Goal: Task Accomplishment & Management: Use online tool/utility

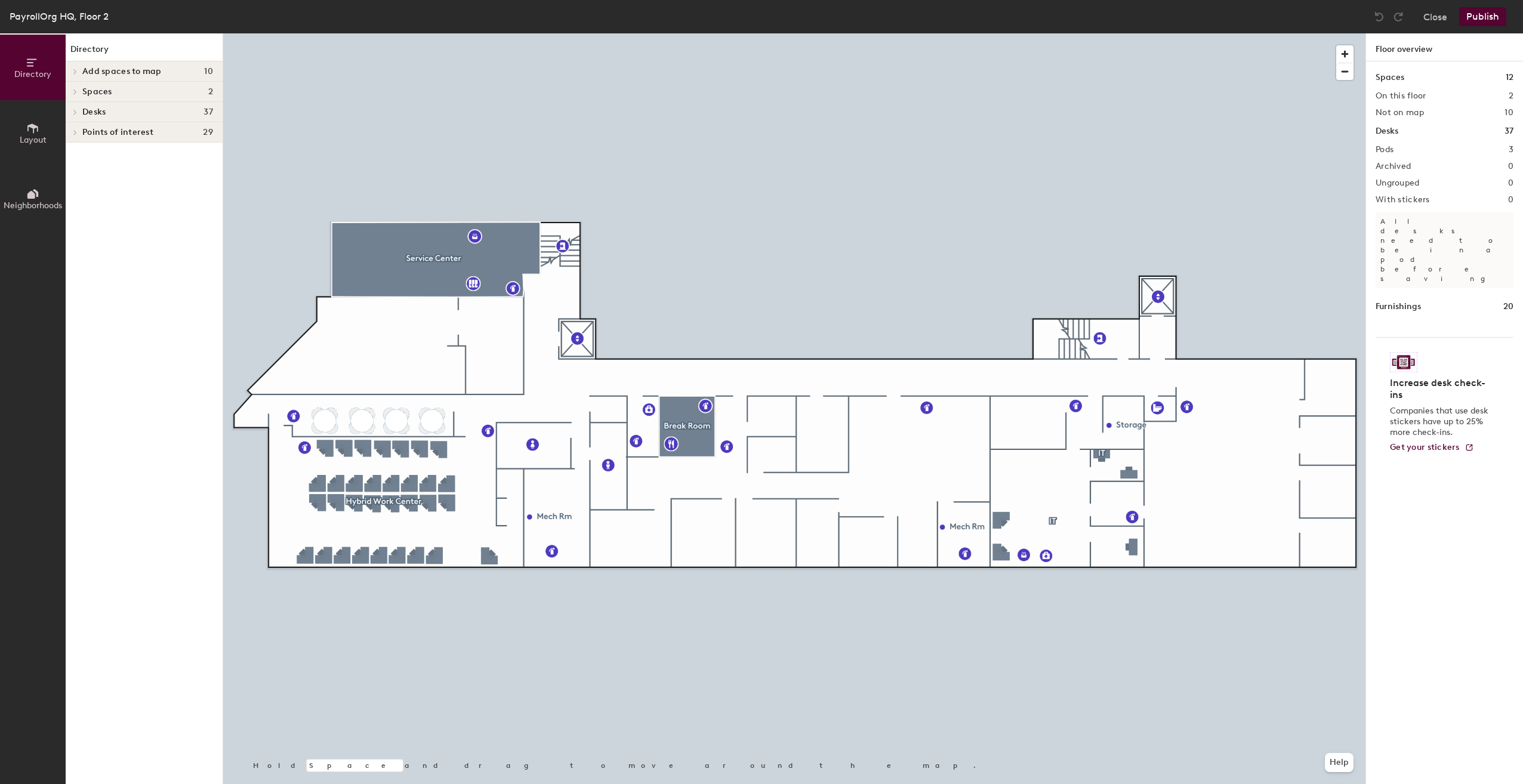
click at [29, 134] on icon at bounding box center [32, 128] width 14 height 14
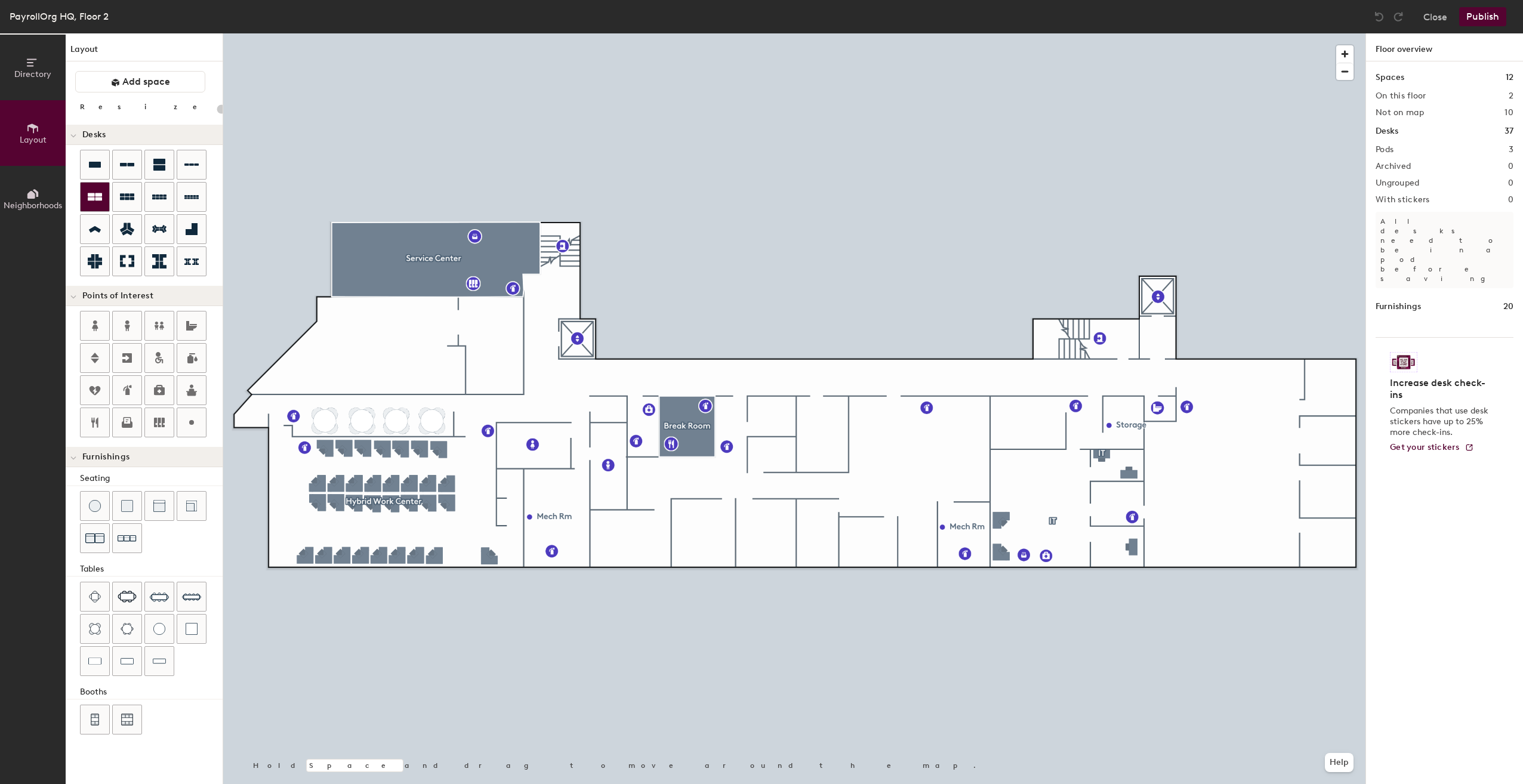
click at [97, 198] on icon at bounding box center [95, 197] width 14 height 8
type input "100"
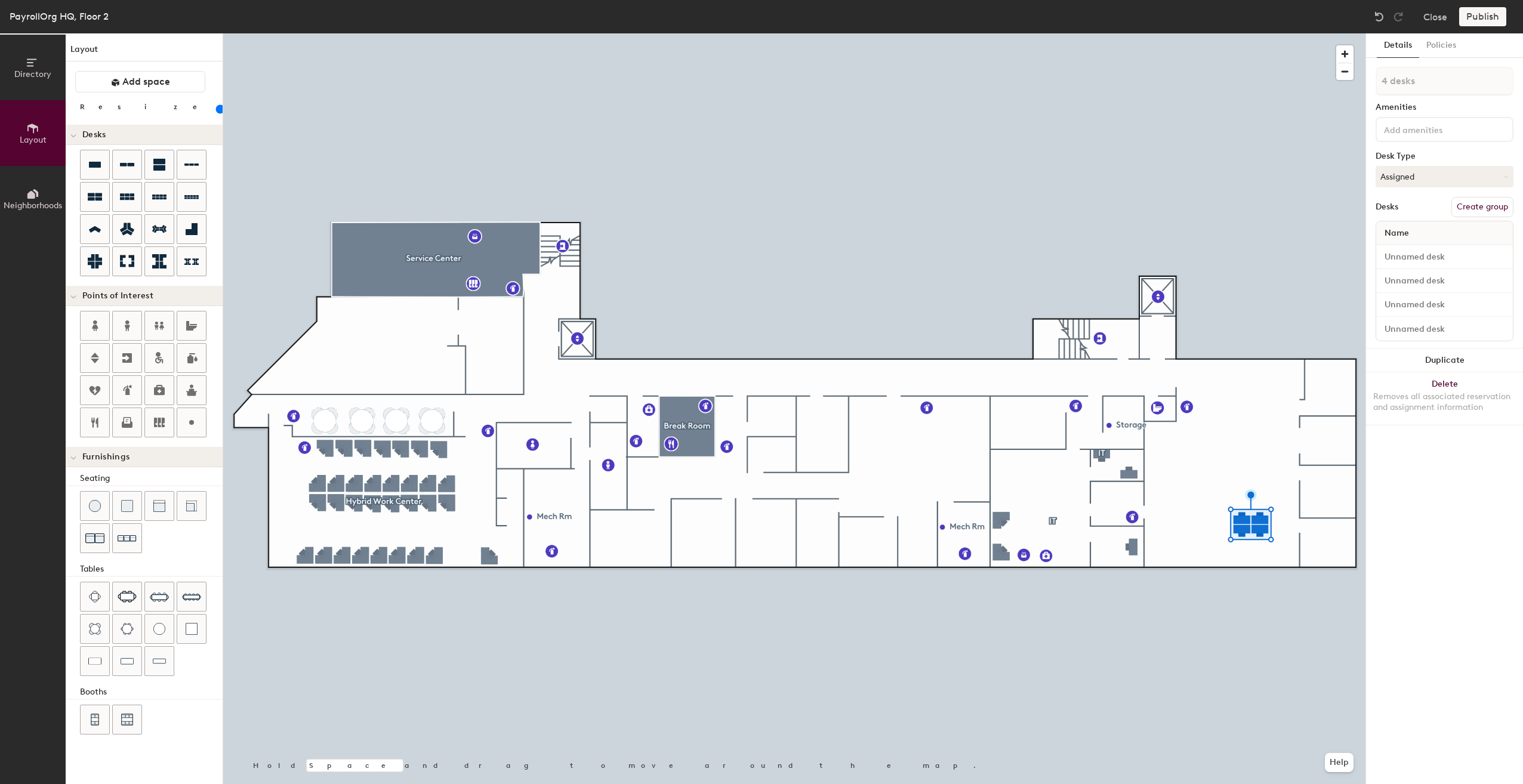
click at [1478, 209] on button "Create group" at bounding box center [1482, 207] width 62 height 20
click at [1423, 254] on input "Desk 1" at bounding box center [1445, 257] width 132 height 17
type input "[PERSON_NAME]"
click at [1393, 283] on input "Desk 2" at bounding box center [1445, 281] width 132 height 17
type input "[PERSON_NAME]"
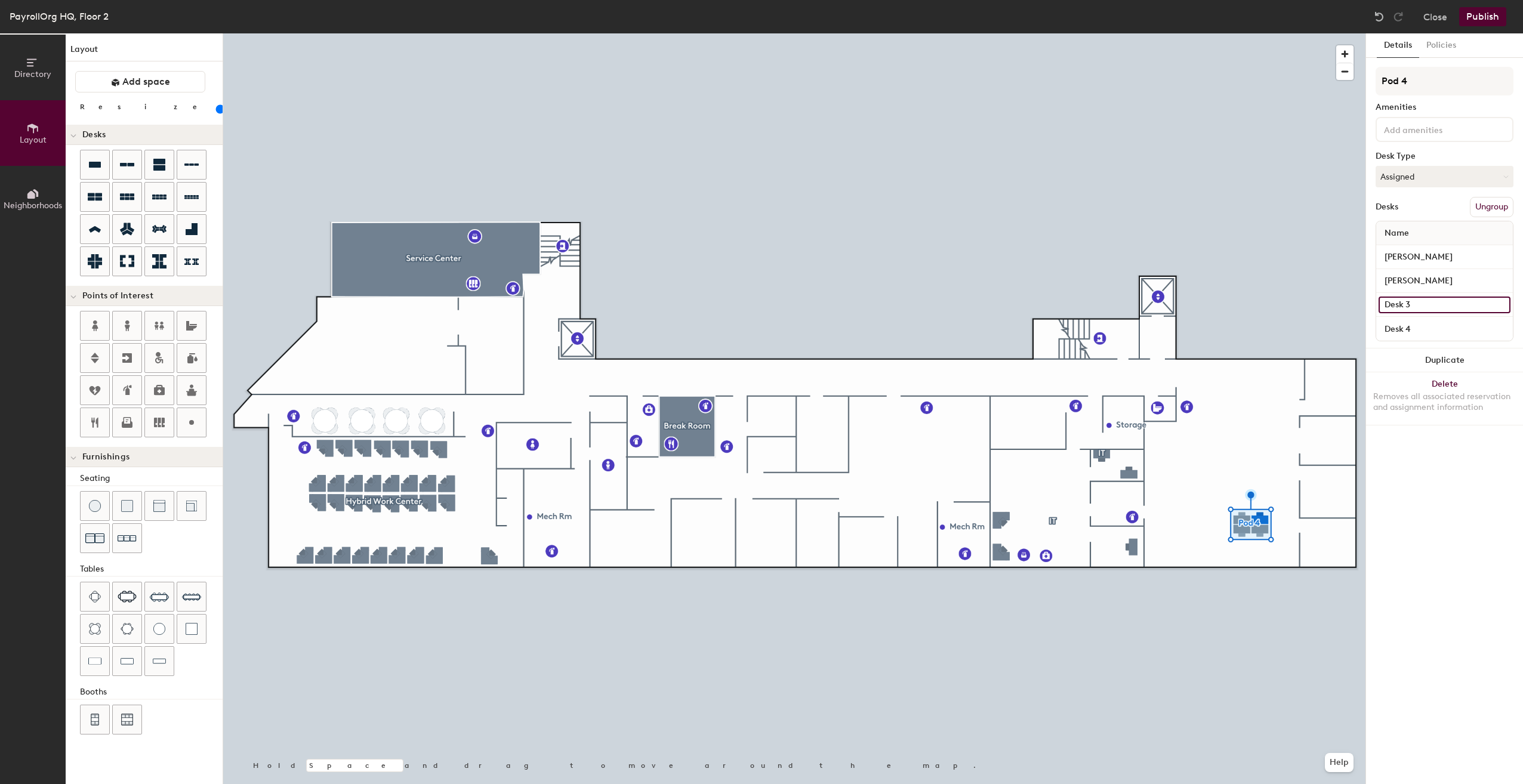
click at [1413, 306] on input "Desk 3" at bounding box center [1445, 305] width 132 height 17
type input "[PERSON_NAME]"
click at [1419, 327] on input "Desk 4" at bounding box center [1445, 328] width 132 height 17
type input "[PERSON_NAME]"
click at [1481, 20] on button "Publish" at bounding box center [1483, 16] width 47 height 19
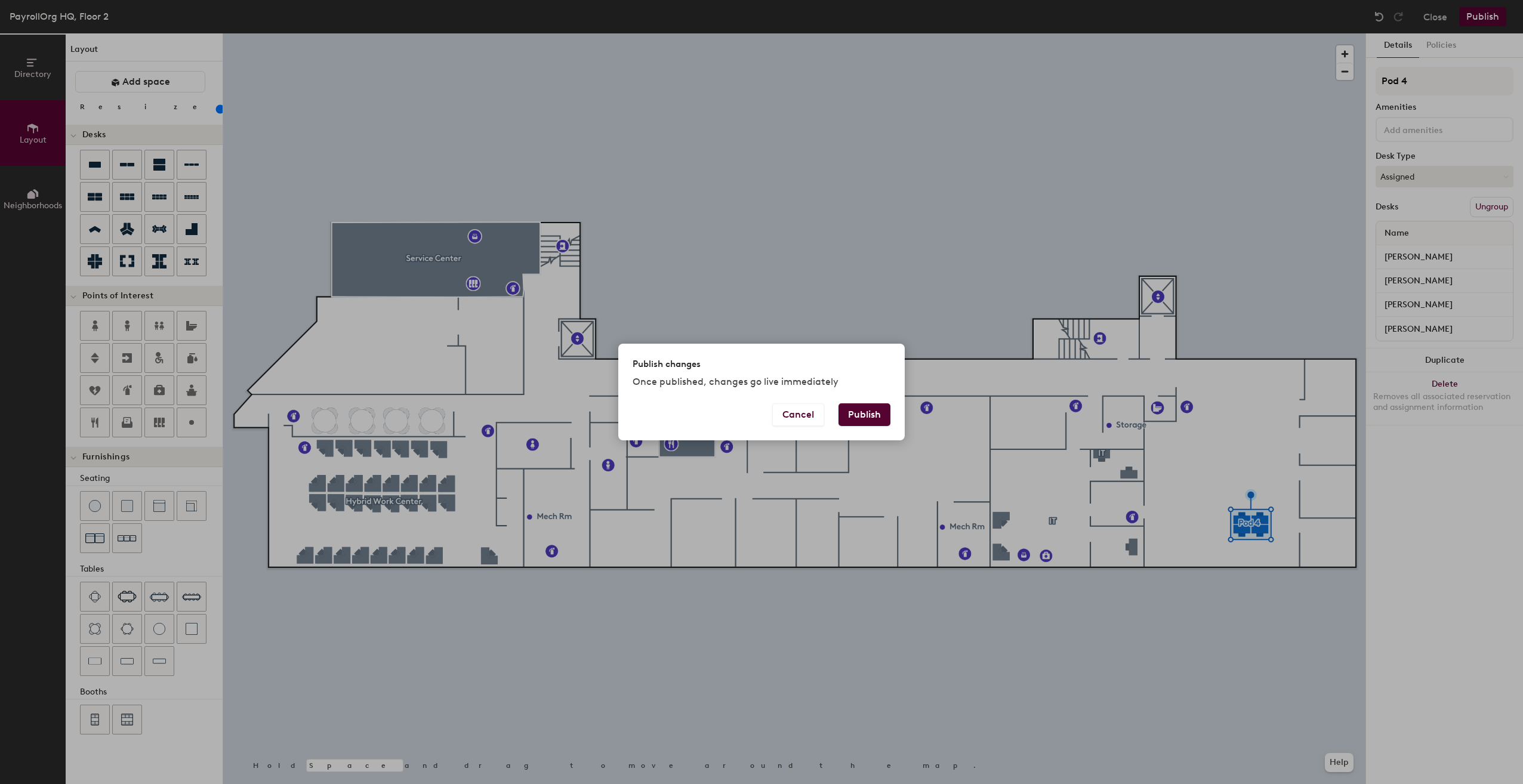
click at [878, 418] on button "Publish" at bounding box center [865, 414] width 52 height 23
type input "20"
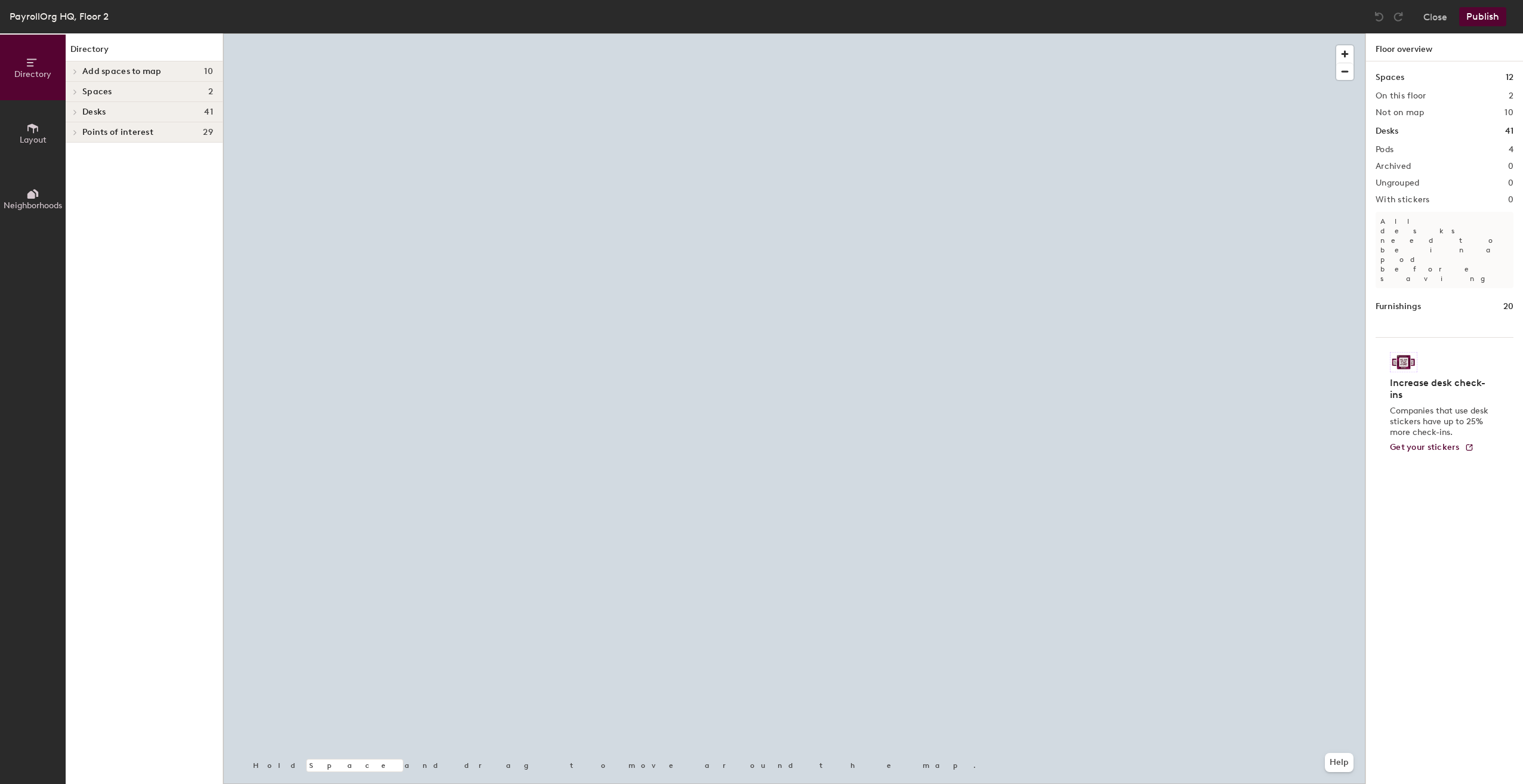
click at [35, 138] on span "Layout" at bounding box center [33, 140] width 27 height 10
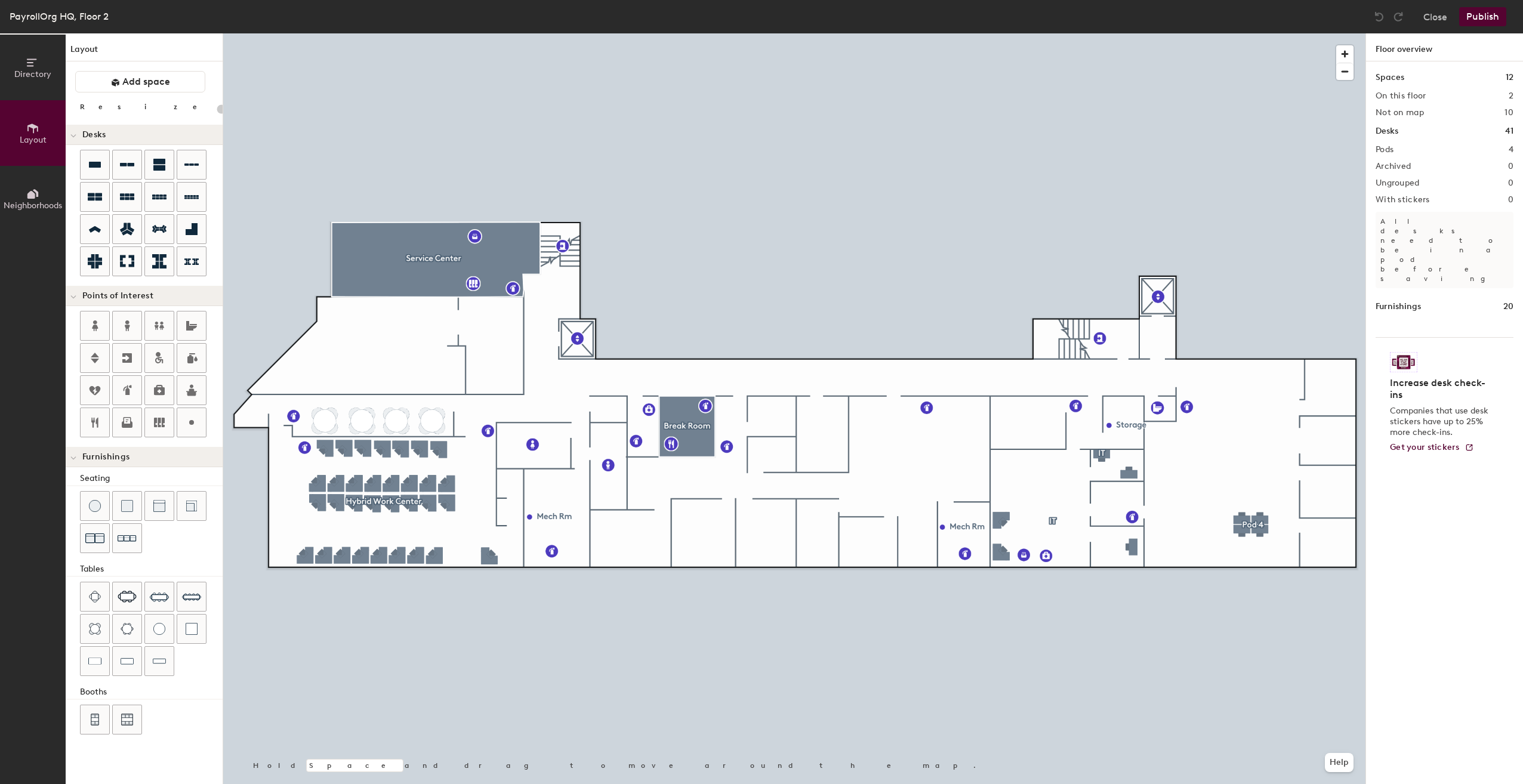
click at [1315, 542] on div "Directory Layout Neighborhoods Layout Add space Resize Desks Points of Interest…" at bounding box center [762, 409] width 1523 height 751
type input "100"
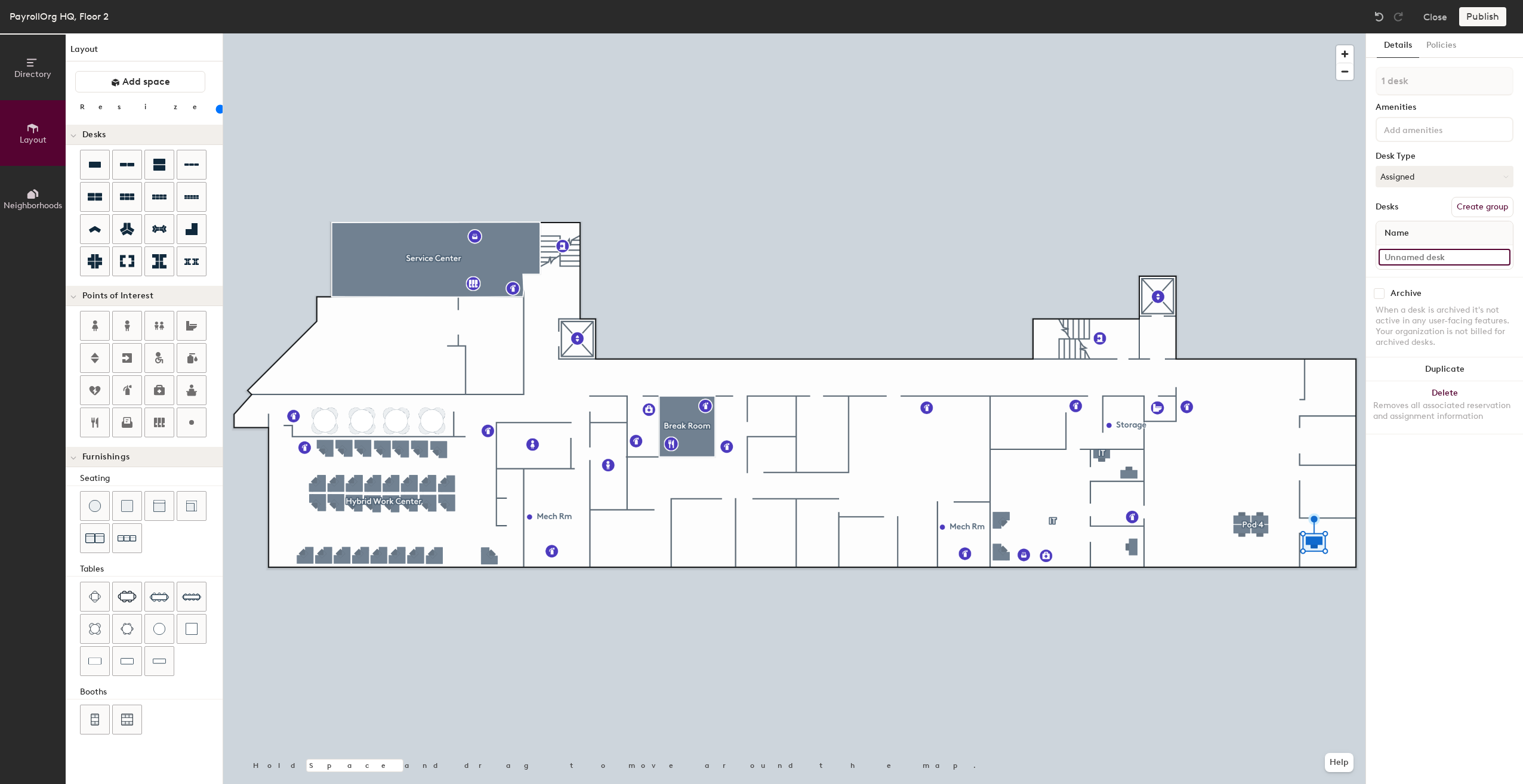
click at [1425, 259] on input at bounding box center [1445, 257] width 132 height 17
type input "e"
type input "[PERSON_NAME]"
drag, startPoint x: 1433, startPoint y: 51, endPoint x: 1435, endPoint y: 62, distance: 11.2
click at [1434, 51] on button "Policies" at bounding box center [1441, 45] width 44 height 24
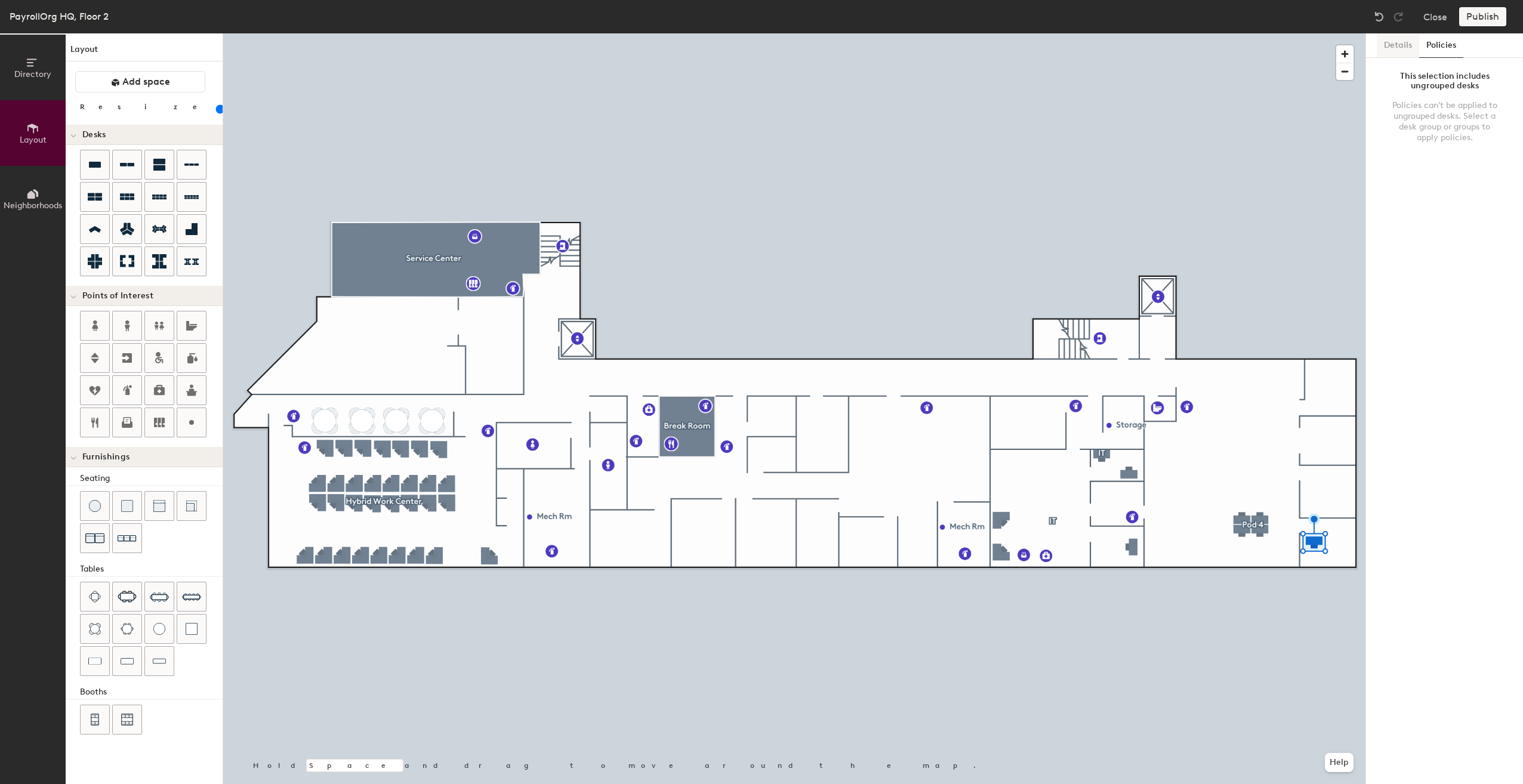
click at [1394, 49] on button "Details" at bounding box center [1398, 45] width 42 height 24
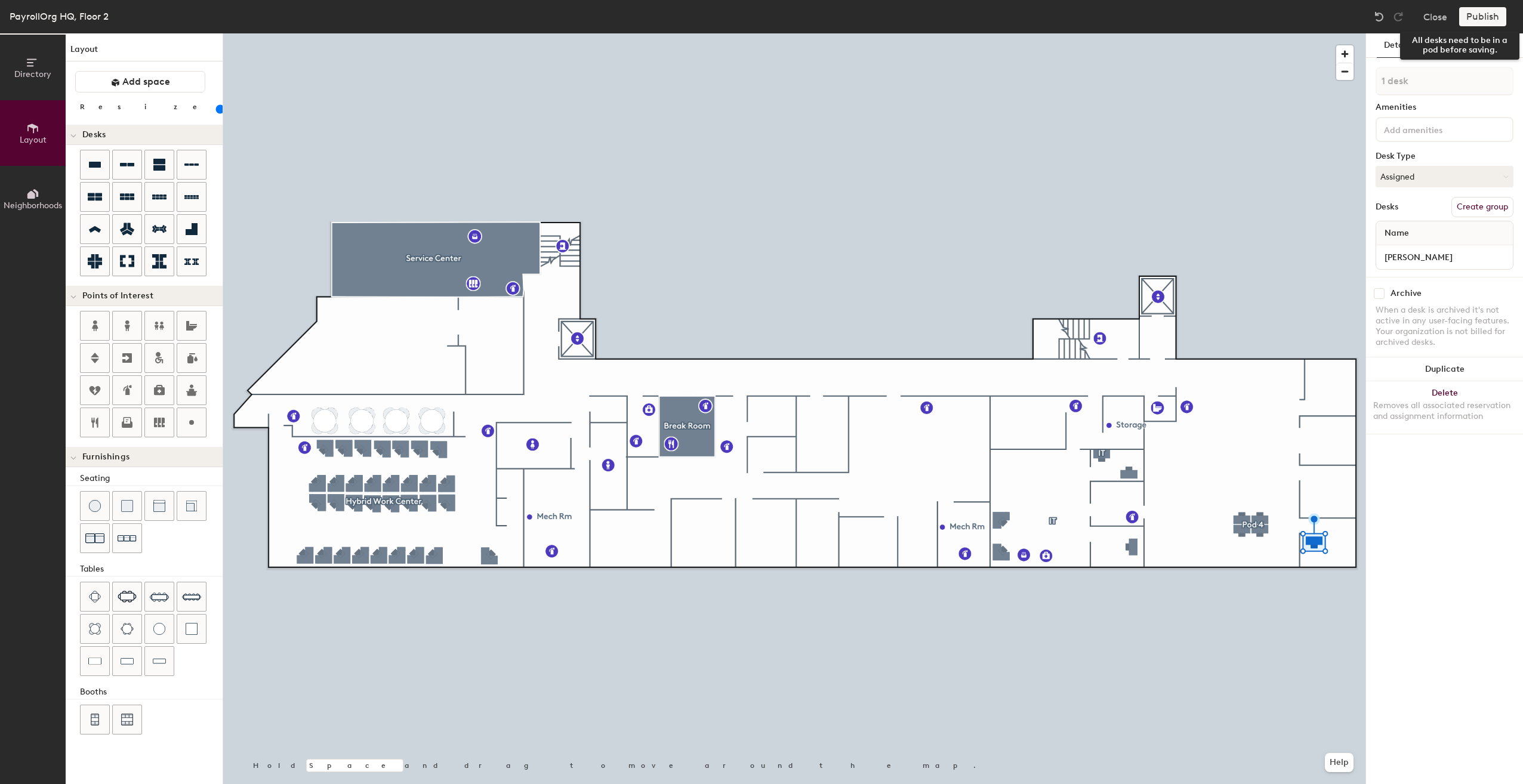
click at [1480, 17] on div "Publish" at bounding box center [1487, 16] width 54 height 19
